Goal: Check status: Check status

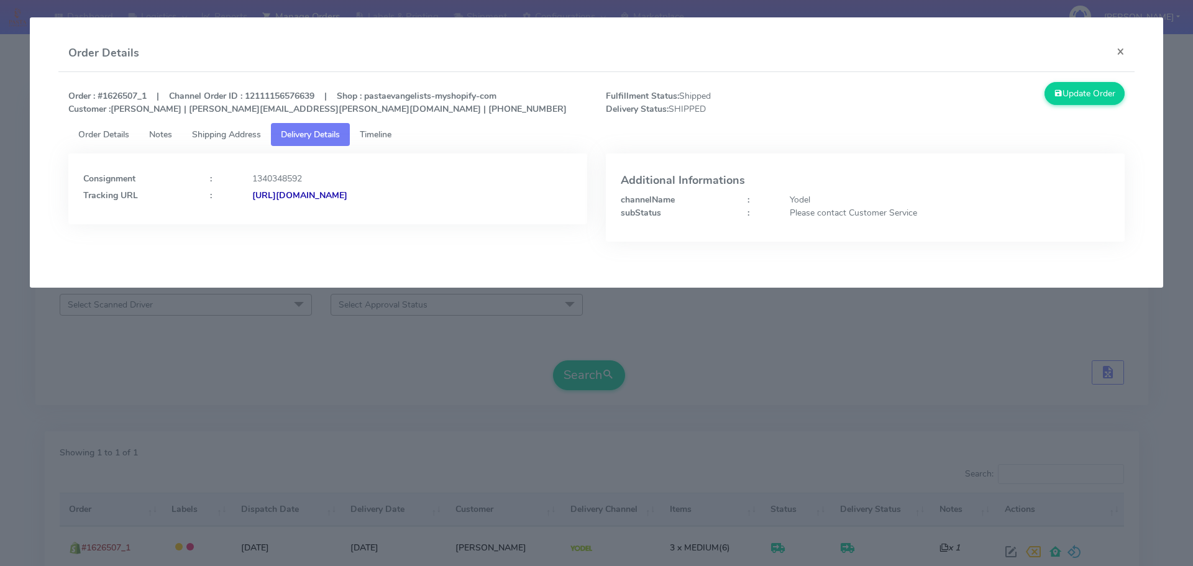
drag, startPoint x: 252, startPoint y: 341, endPoint x: 259, endPoint y: 341, distance: 6.9
click at [252, 342] on modal-container "Order Details × Order : #1626507_1 | Channel Order ID : 12111156576639 | Shop :…" at bounding box center [596, 283] width 1193 height 566
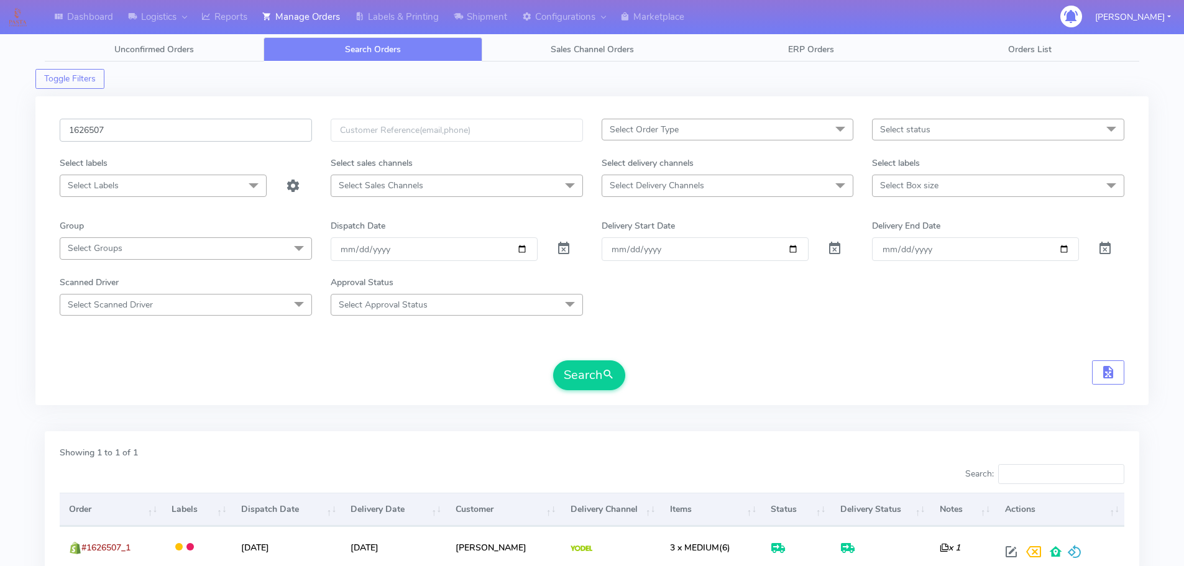
click at [262, 121] on input "1626507" at bounding box center [186, 130] width 252 height 23
paste input "866"
type input "1626866"
click at [553, 361] on button "Search" at bounding box center [589, 376] width 72 height 30
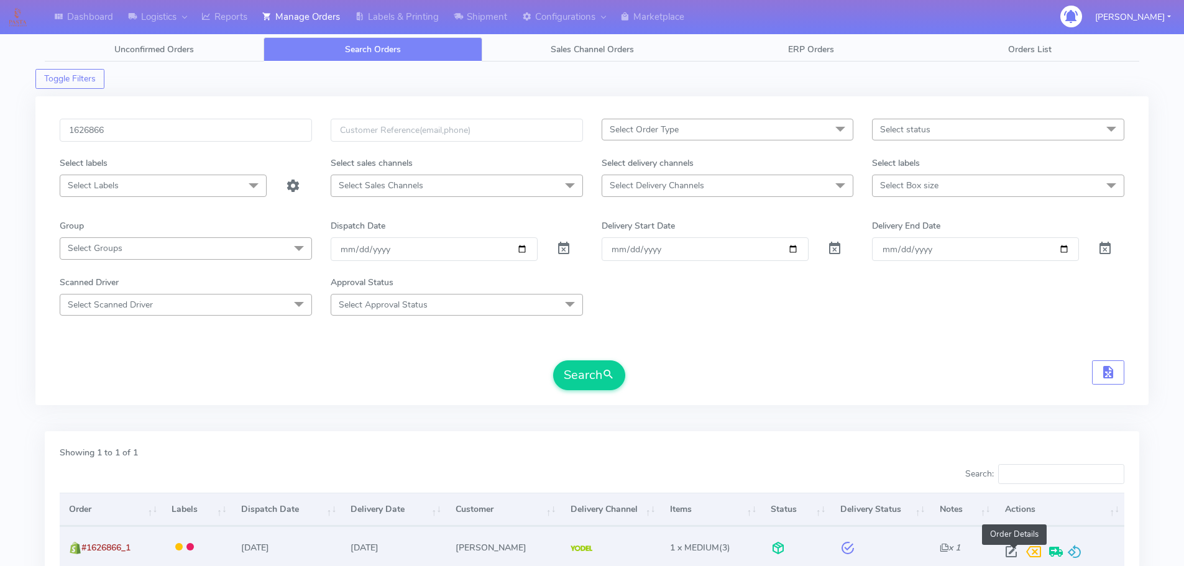
click at [1012, 549] on span at bounding box center [1011, 555] width 22 height 12
select select "5"
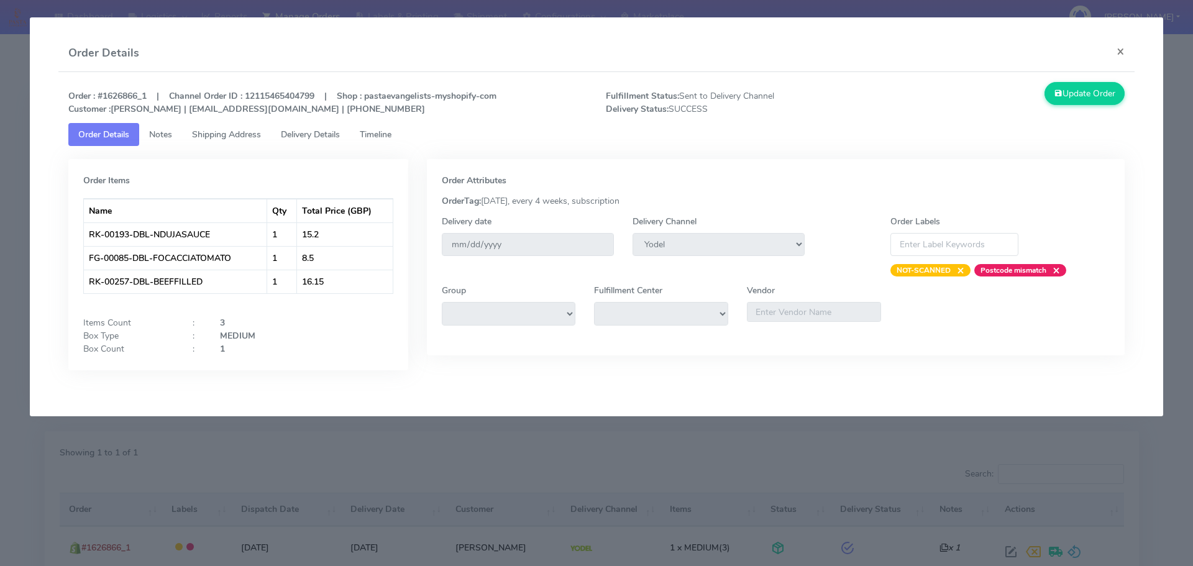
click at [315, 131] on span "Delivery Details" at bounding box center [310, 135] width 59 height 12
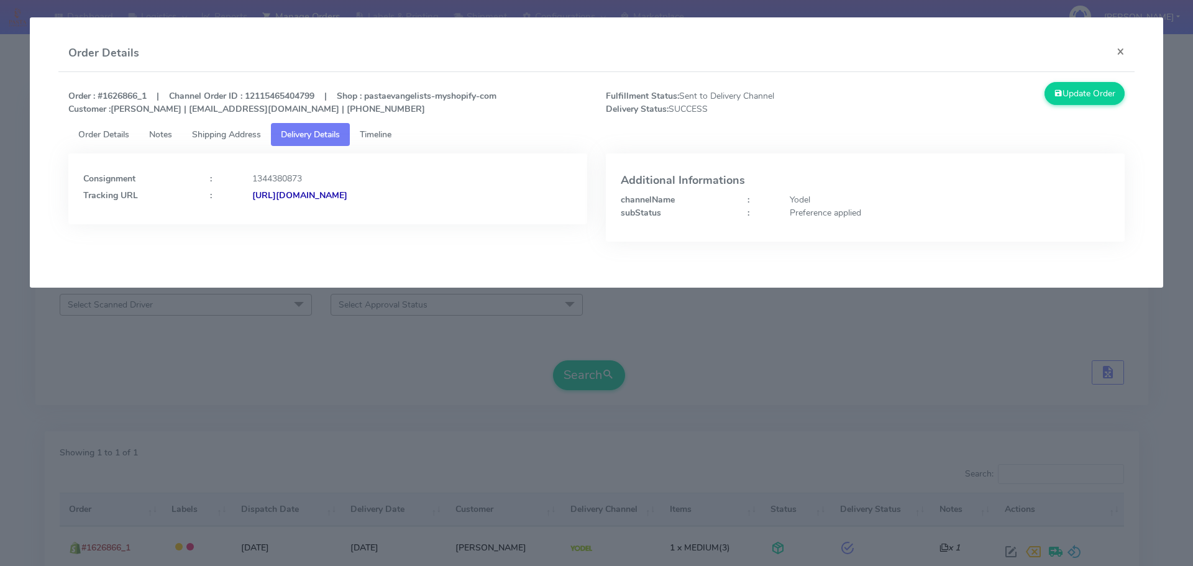
drag, startPoint x: 417, startPoint y: 310, endPoint x: 456, endPoint y: 27, distance: 285.4
click at [417, 309] on modal-container "Order Details × Order : #1626866_1 | Channel Order ID : 12115465404799 | Shop :…" at bounding box center [596, 283] width 1193 height 566
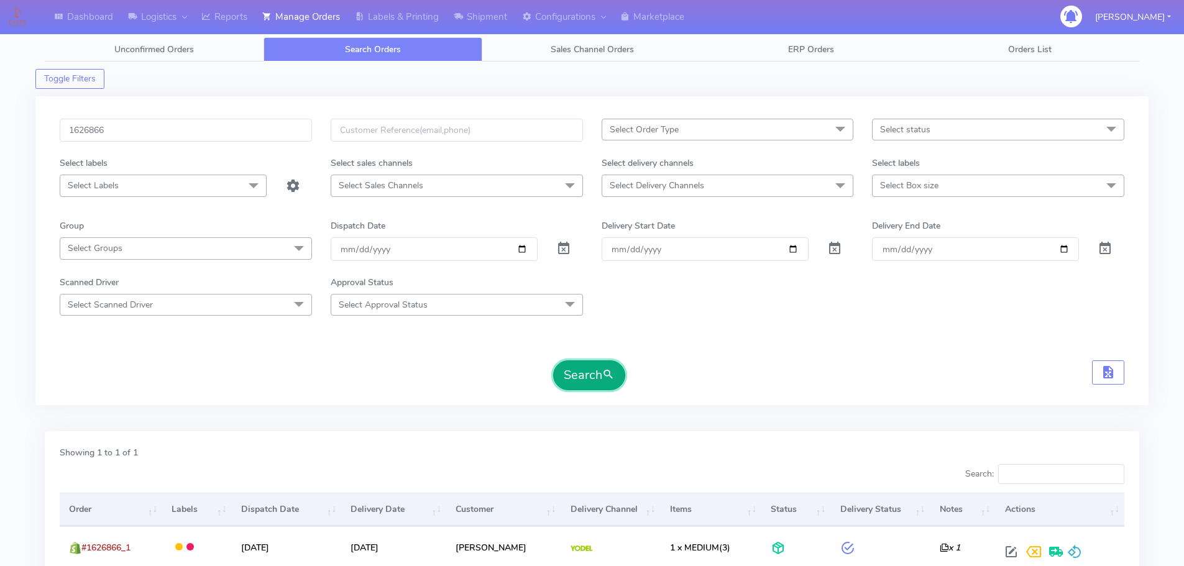
click at [592, 380] on button "Search" at bounding box center [589, 376] width 72 height 30
click at [597, 385] on button "Search" at bounding box center [589, 376] width 72 height 30
click at [258, 135] on input "1626866" at bounding box center [186, 130] width 252 height 23
paste input "3743"
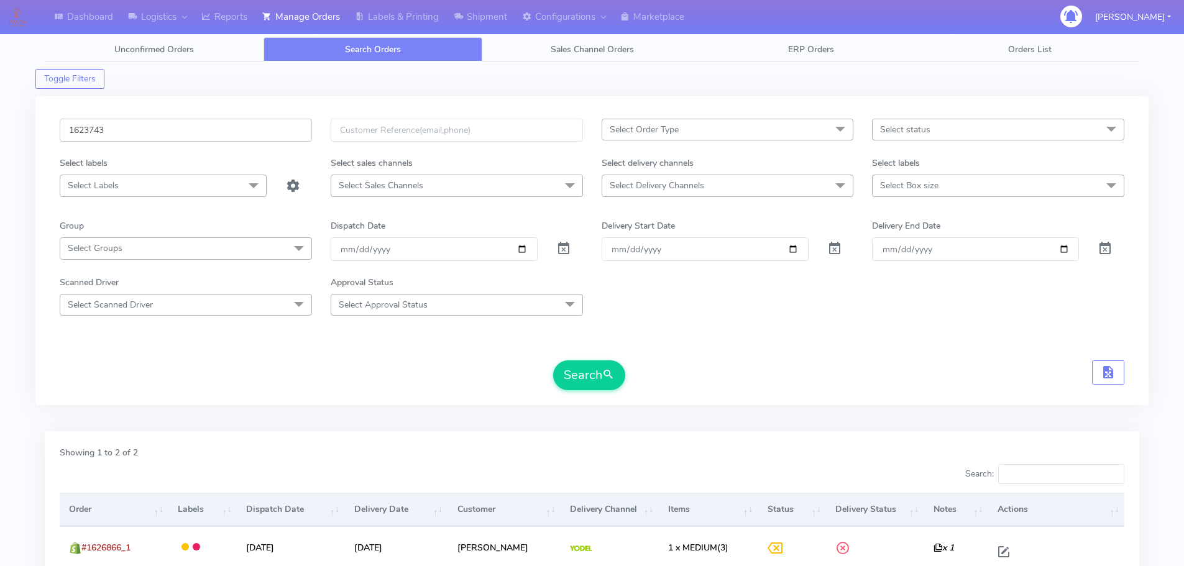
click at [553, 361] on button "Search" at bounding box center [589, 376] width 72 height 30
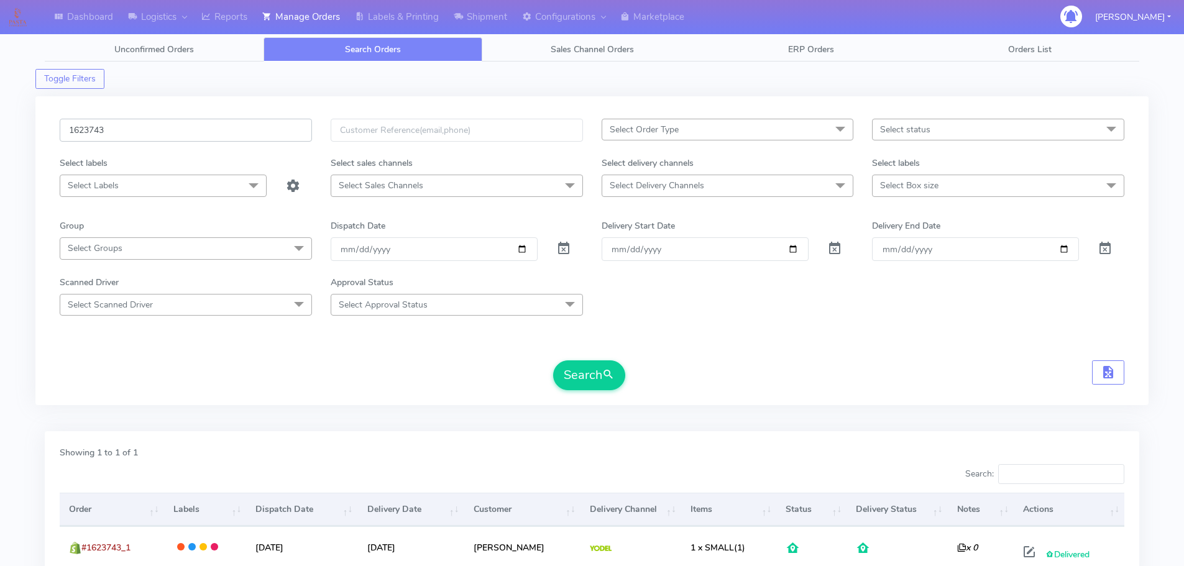
click at [232, 127] on input "1623743" at bounding box center [186, 130] width 252 height 23
paste input "697"
type input "1626973"
click at [553, 361] on button "Search" at bounding box center [589, 376] width 72 height 30
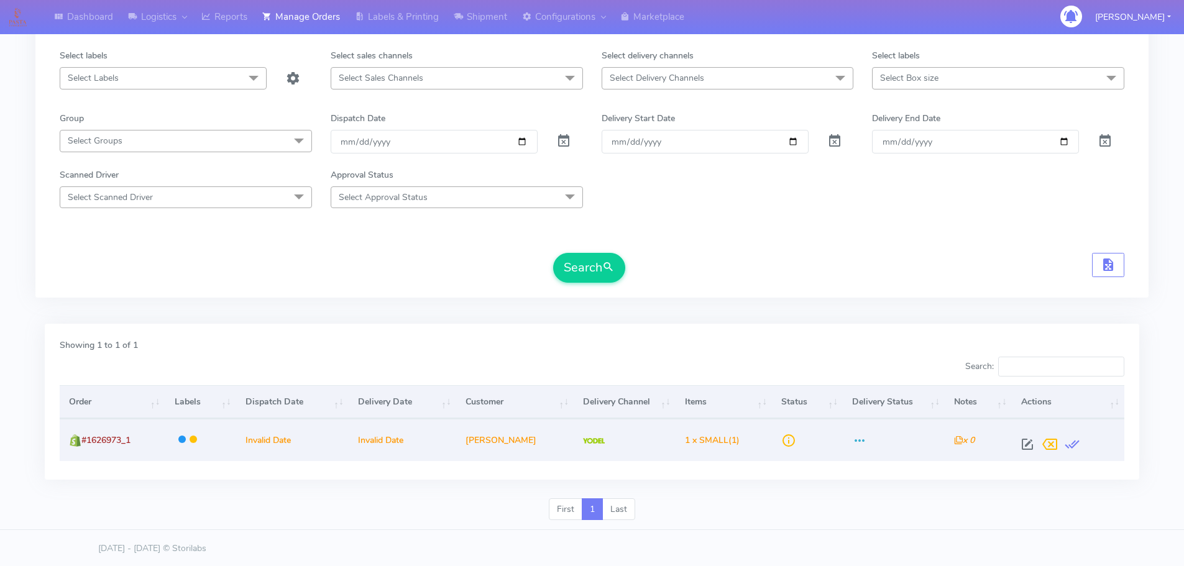
scroll to position [109, 0]
